Goal: Information Seeking & Learning: Understand process/instructions

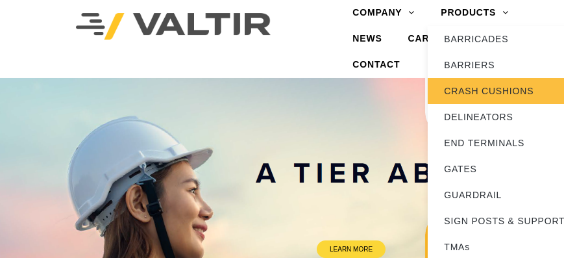
click at [493, 91] on link "CRASH CUSHIONS" at bounding box center [509, 91] width 162 height 26
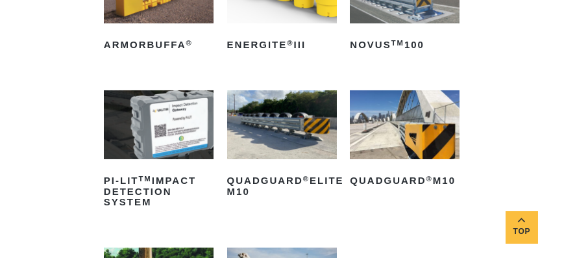
scroll to position [297, 0]
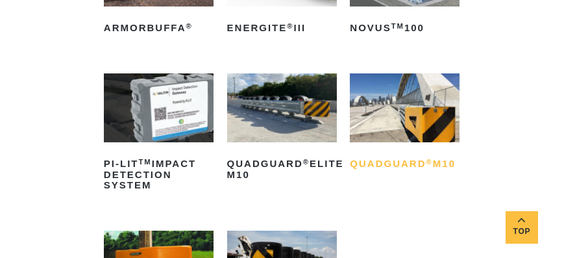
click at [383, 162] on h2 "QuadGuard ® M10" at bounding box center [405, 164] width 110 height 21
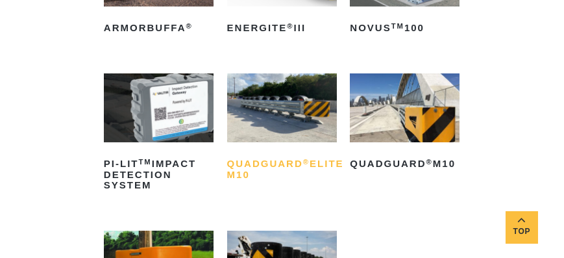
click at [275, 168] on h2 "QuadGuard ® Elite M10" at bounding box center [282, 169] width 110 height 31
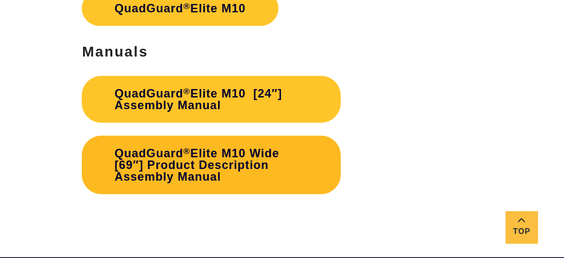
scroll to position [4304, 0]
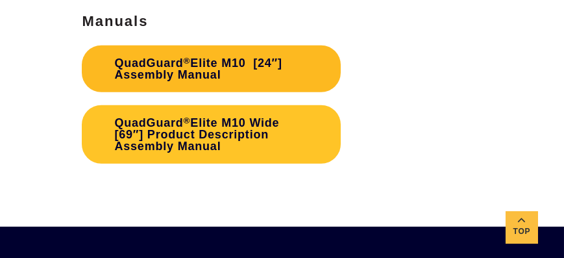
click at [191, 92] on link "QuadGuard ® Elite M10 [24″] Assembly Manual" at bounding box center [211, 68] width 259 height 47
